Goal: Navigation & Orientation: Find specific page/section

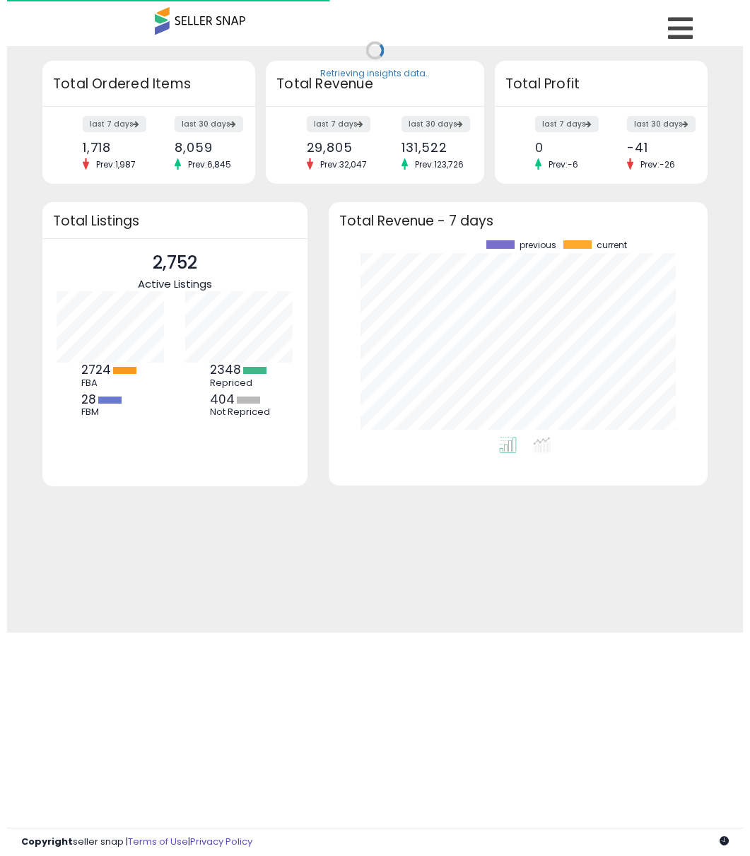
scroll to position [197, 351]
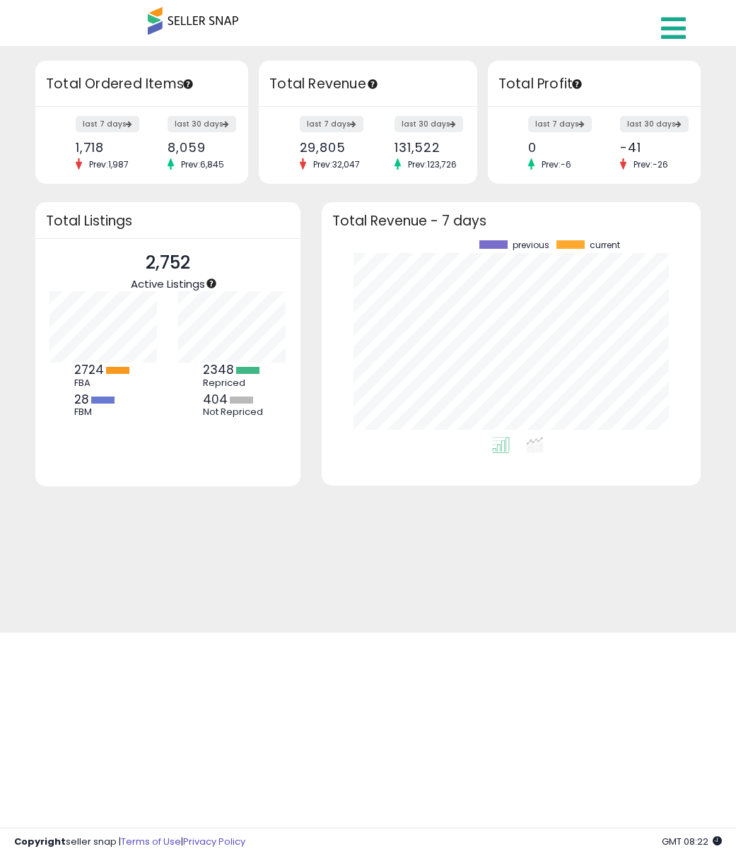
click at [663, 30] on icon at bounding box center [673, 28] width 25 height 28
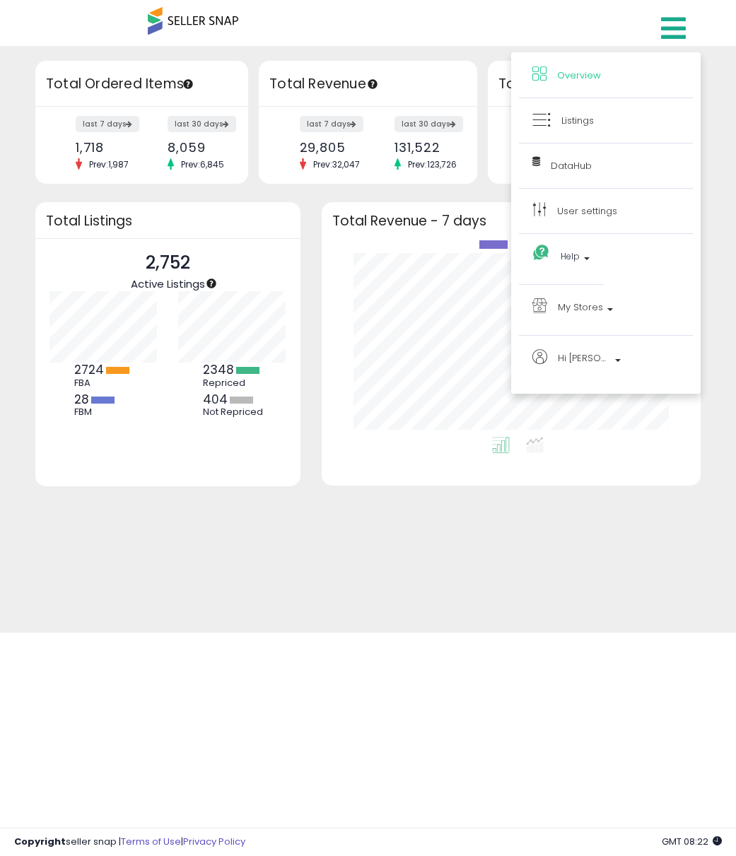
click at [432, 38] on div "Overview Listings Beta" at bounding box center [368, 30] width 505 height 60
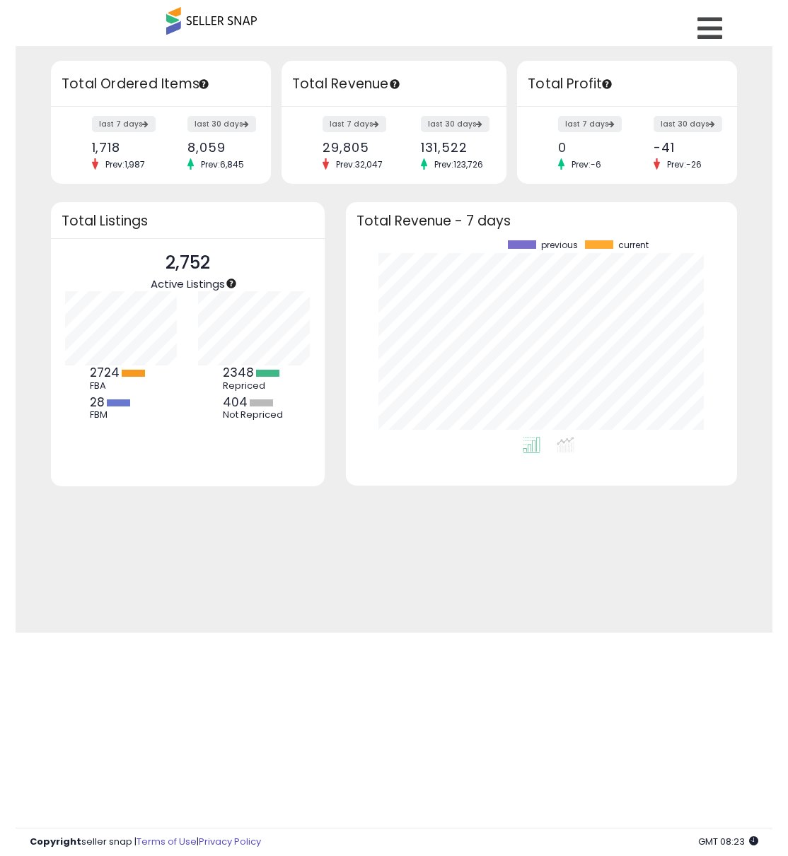
scroll to position [0, 0]
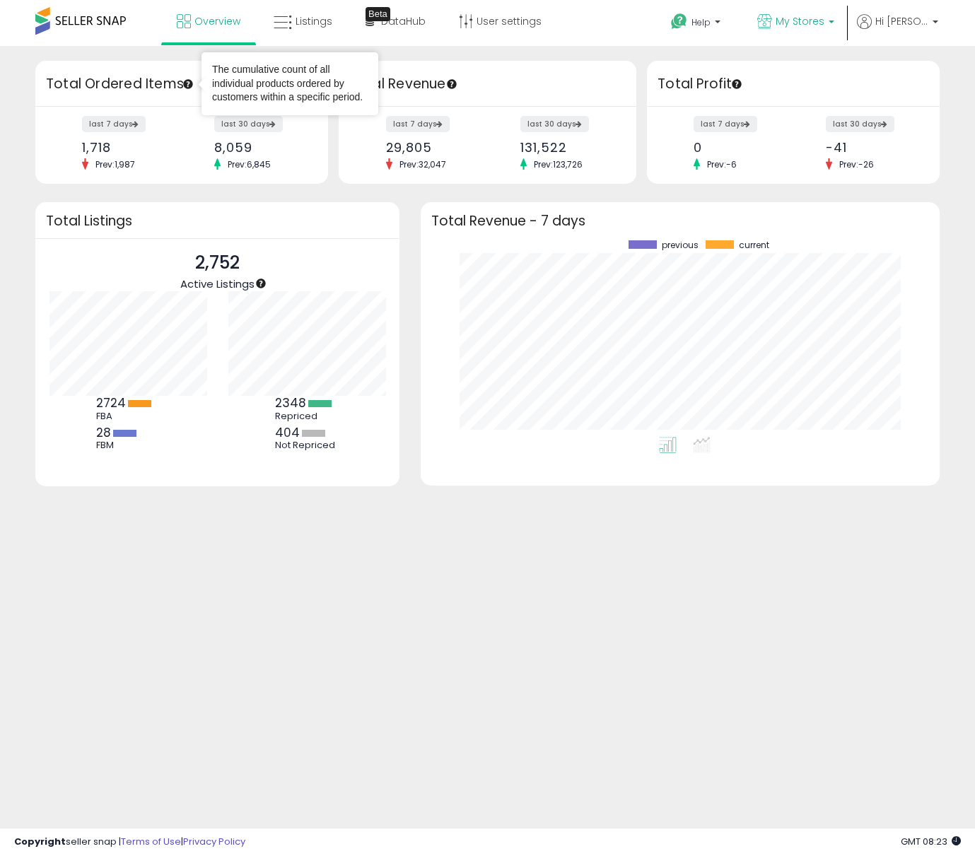
click at [735, 21] on p "My Stores" at bounding box center [795, 23] width 77 height 18
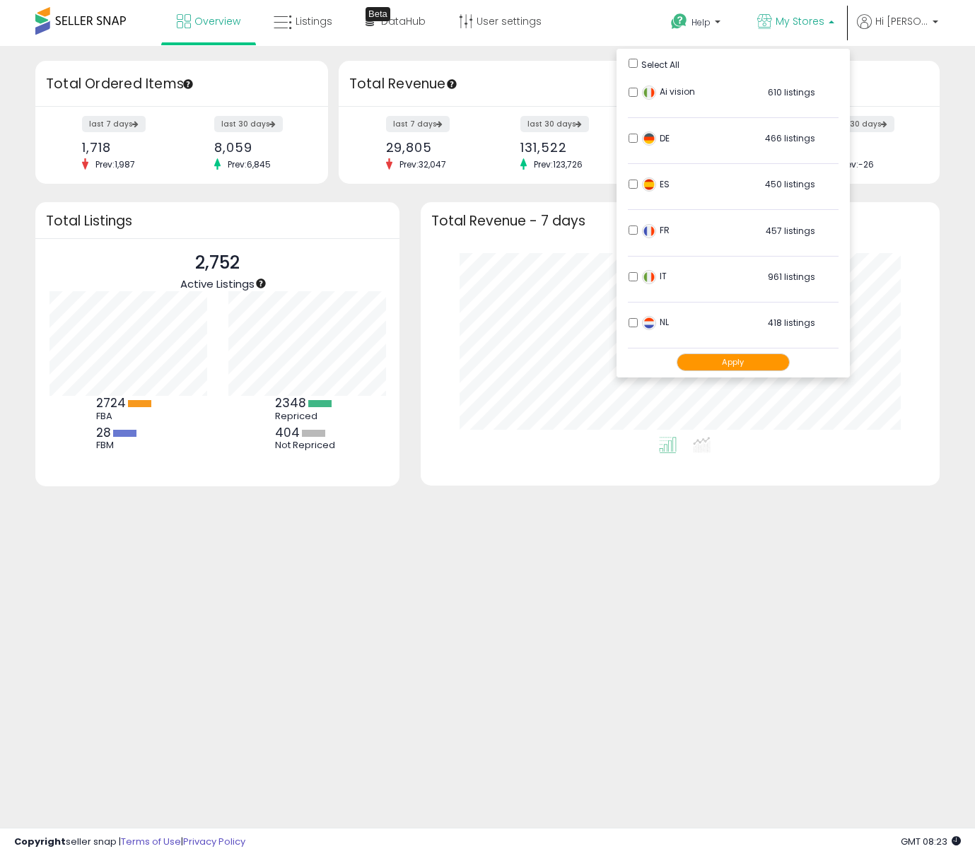
click at [508, 58] on div "Retrieving insights data.. Retrieving overview data.. Total Ordered Items last …" at bounding box center [487, 339] width 975 height 587
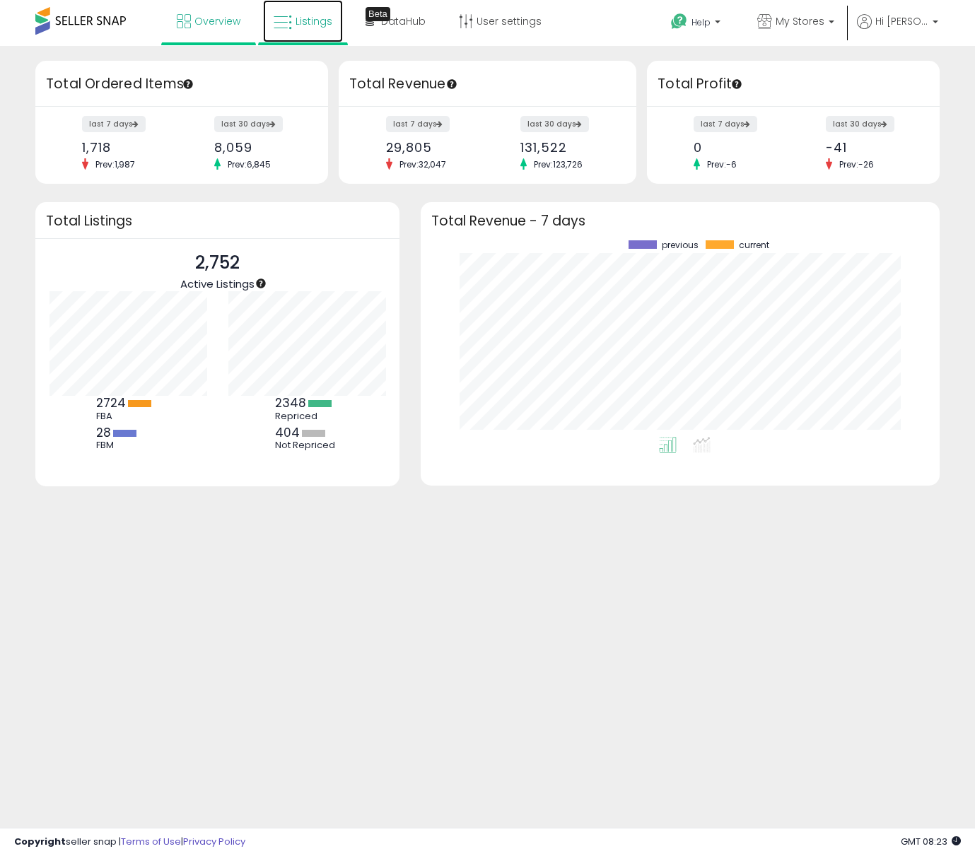
click at [291, 21] on icon at bounding box center [283, 22] width 18 height 18
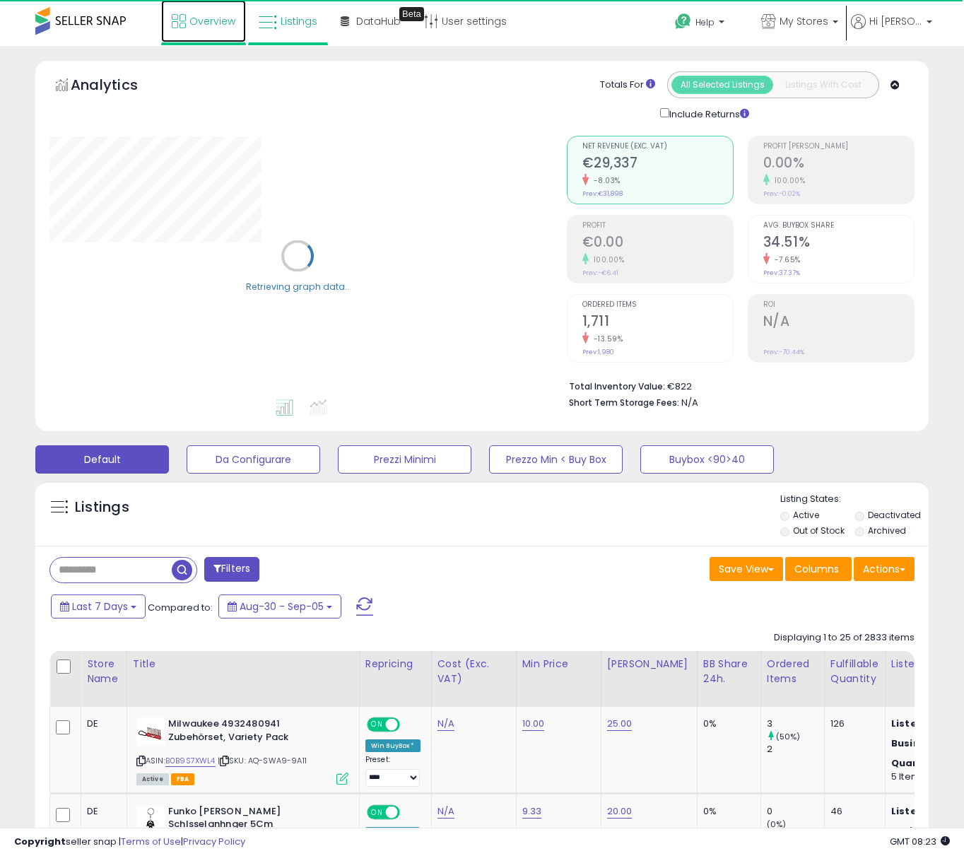
click at [224, 21] on span "Overview" at bounding box center [212, 21] width 46 height 14
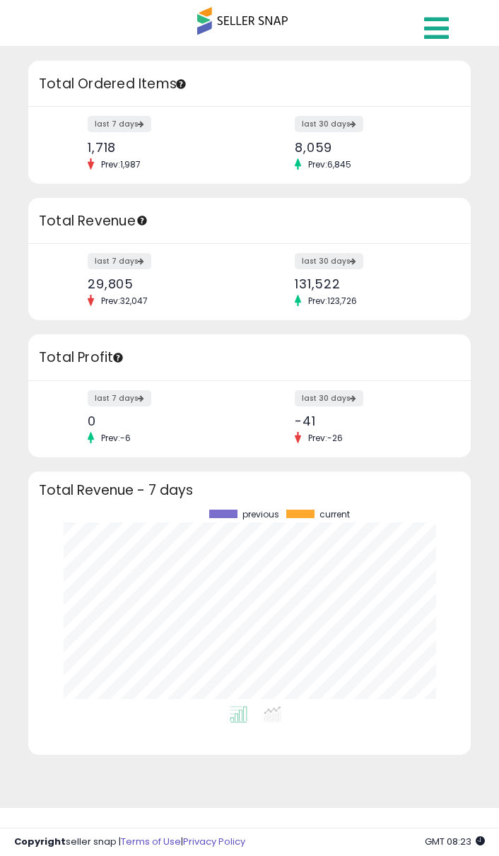
click at [415, 33] on nav "Overview Listings DataHub Beta DE" at bounding box center [249, 30] width 499 height 60
click at [430, 29] on icon at bounding box center [436, 28] width 25 height 28
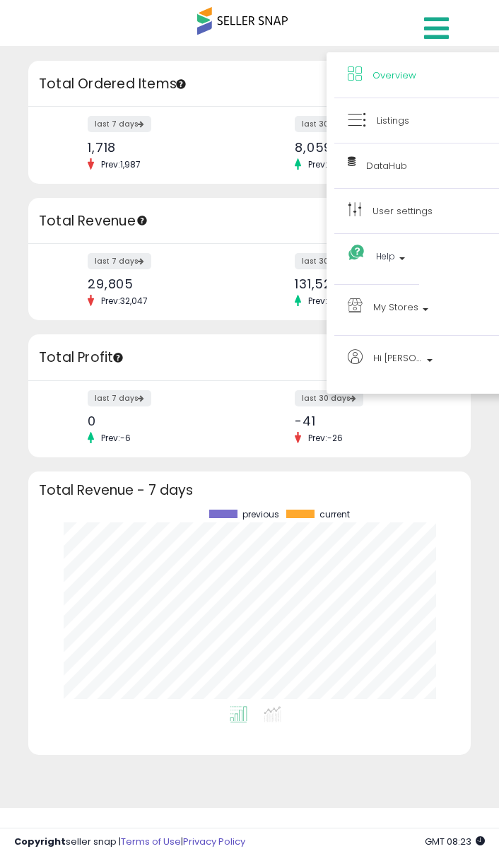
click at [264, 60] on div "Retrieving insights data.." at bounding box center [250, 60] width 464 height 1
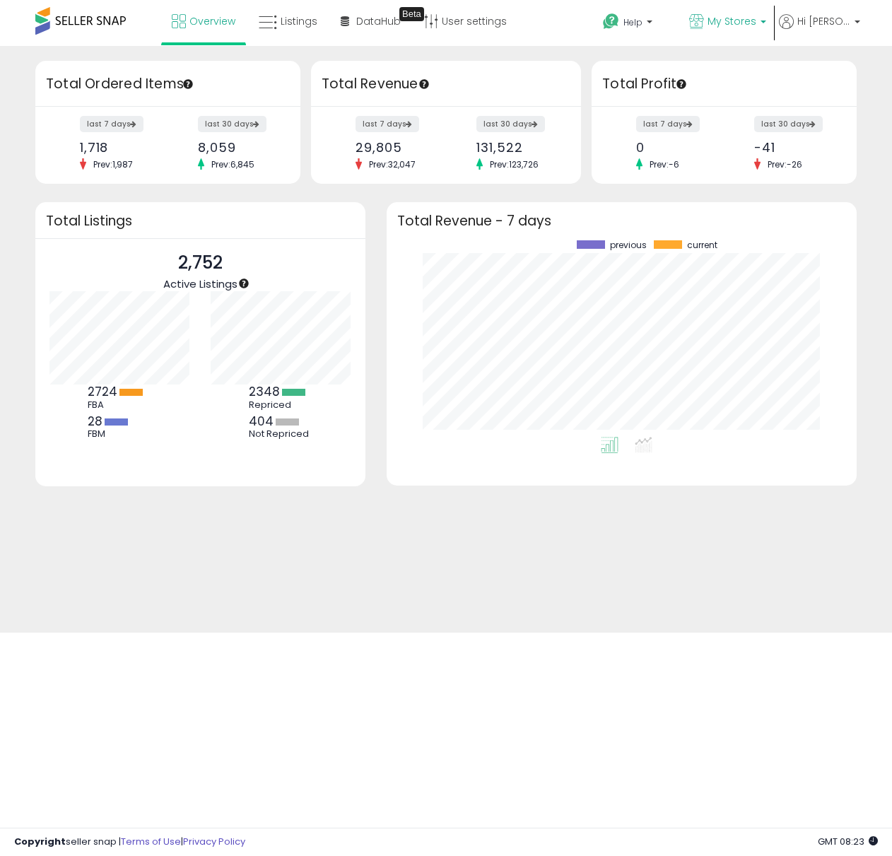
click at [708, 29] on p "My Stores" at bounding box center [727, 23] width 77 height 18
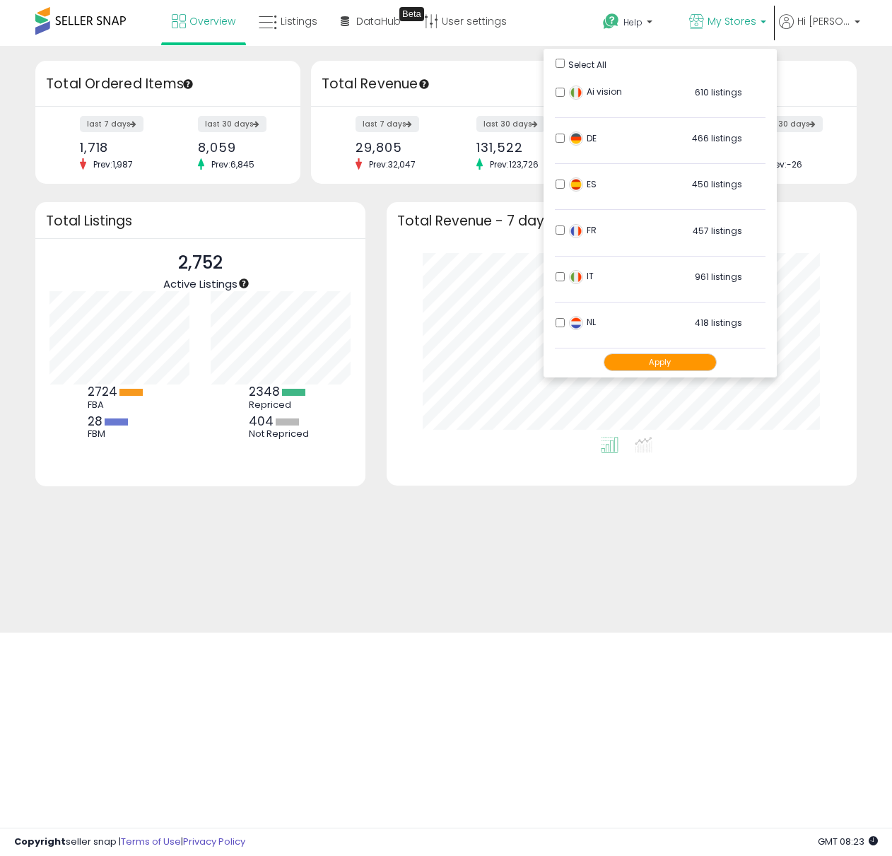
click at [469, 47] on div "Retrieving insights data.. Retrieving overview data.. Total Ordered Items last …" at bounding box center [446, 339] width 892 height 587
